Goal: Task Accomplishment & Management: Use online tool/utility

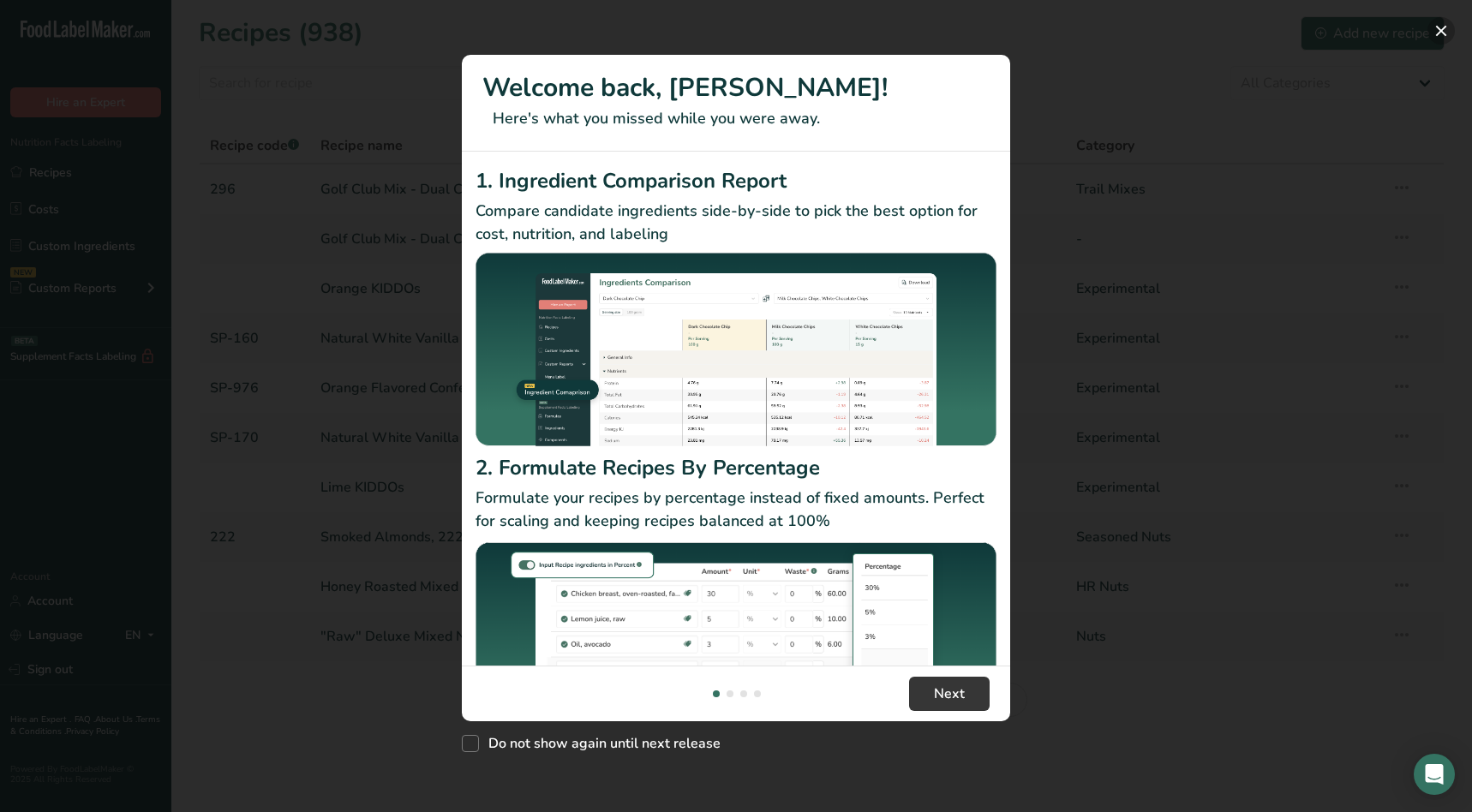
click at [1442, 27] on button "New Features" at bounding box center [1440, 30] width 27 height 27
